Goal: Navigation & Orientation: Understand site structure

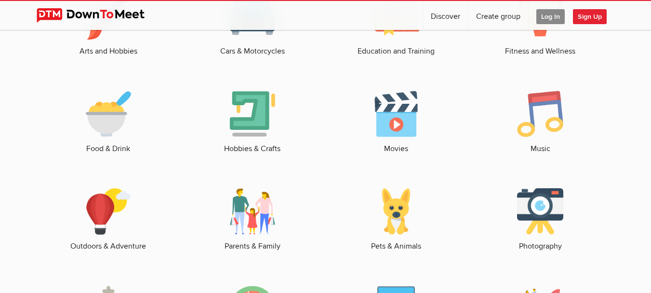
scroll to position [1330, 0]
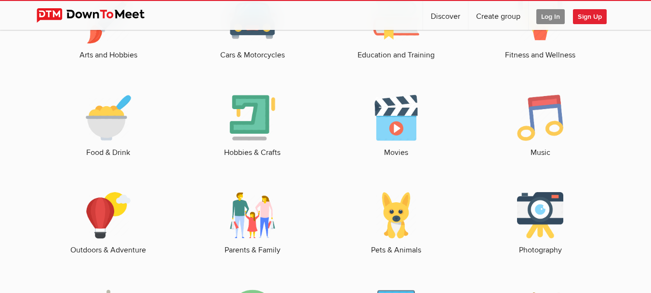
drag, startPoint x: 656, startPoint y: 33, endPoint x: 658, endPoint y: 186, distance: 153.2
click at [531, 132] on img at bounding box center [540, 117] width 46 height 46
click at [541, 151] on link "Music" at bounding box center [540, 126] width 125 height 64
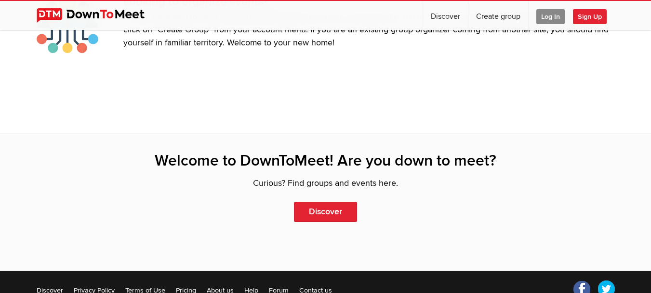
scroll to position [2095, 0]
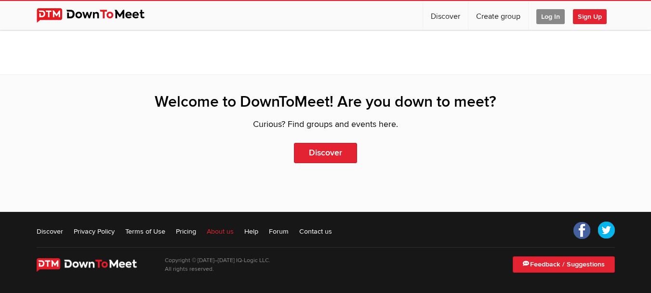
click at [216, 230] on link "About us" at bounding box center [220, 231] width 27 height 10
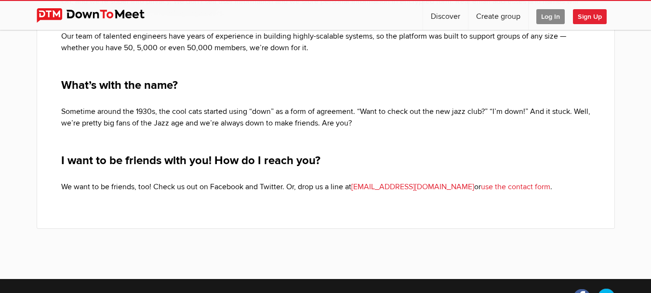
scroll to position [455, 0]
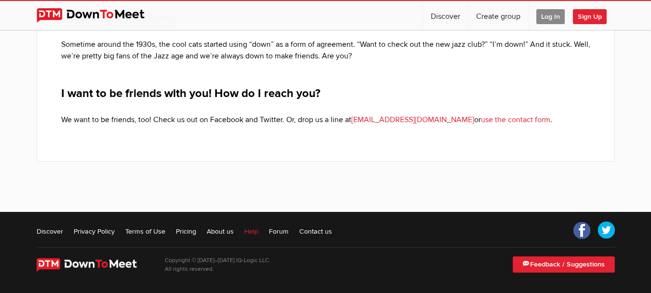
click at [254, 230] on link "Help" at bounding box center [251, 231] width 14 height 10
